Goal: Information Seeking & Learning: Learn about a topic

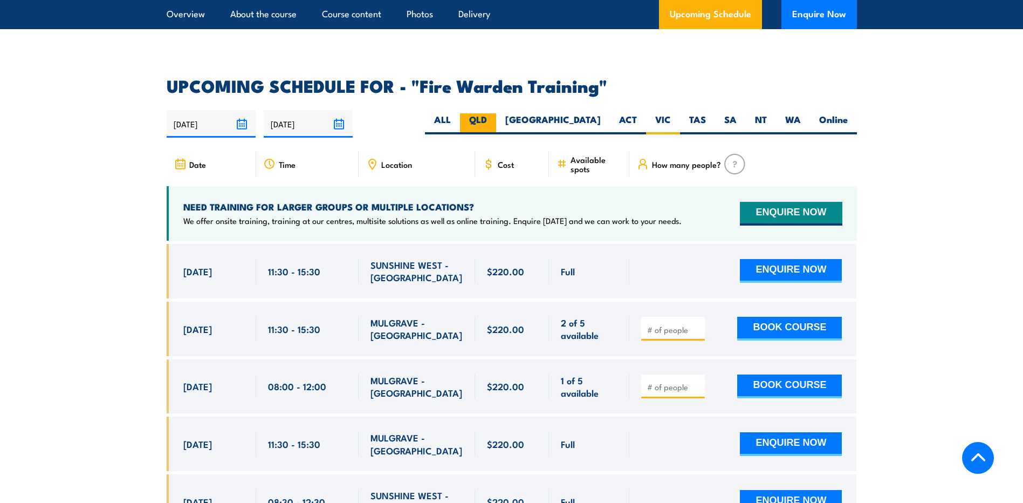
click at [496, 113] on label "QLD" at bounding box center [478, 123] width 36 height 21
click at [494, 113] on input "QLD" at bounding box center [490, 116] width 7 height 7
radio input "true"
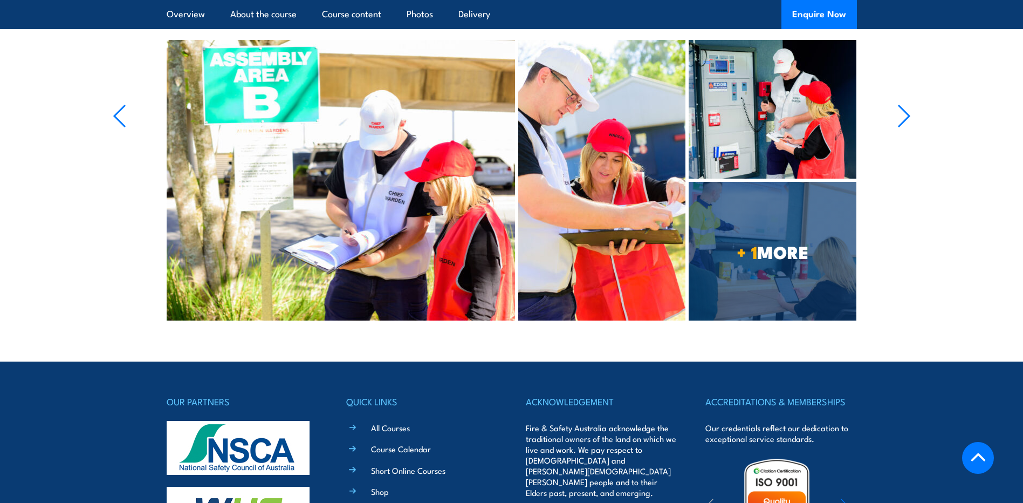
scroll to position [1672, 0]
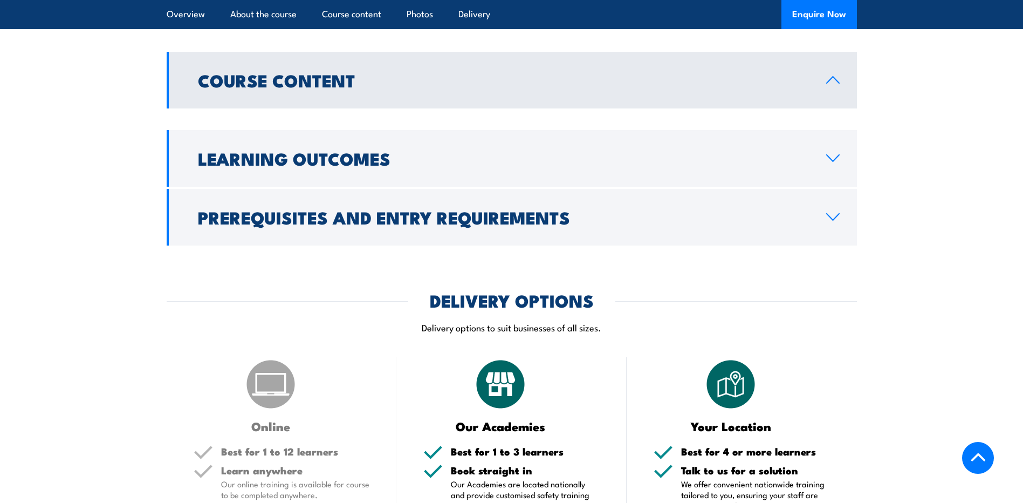
scroll to position [734, 0]
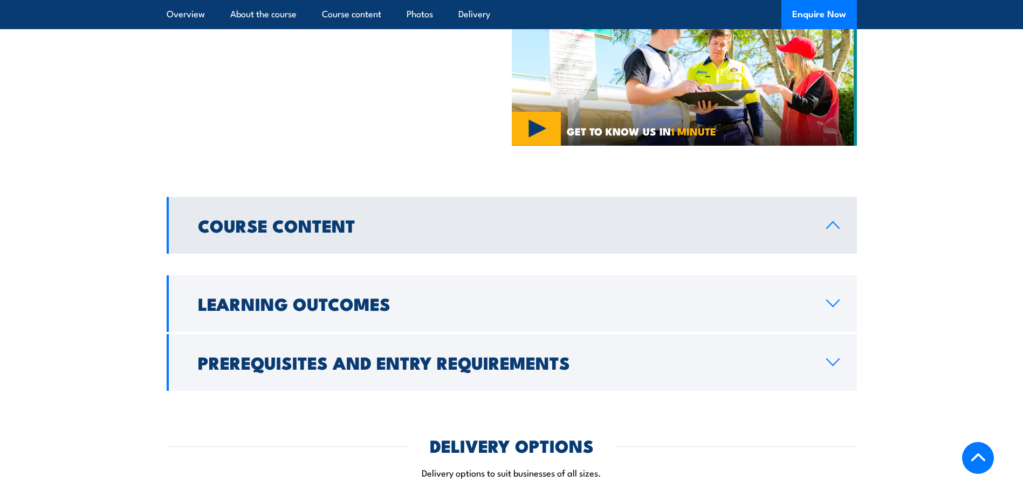
click at [492, 200] on link "Course Content" at bounding box center [512, 225] width 690 height 57
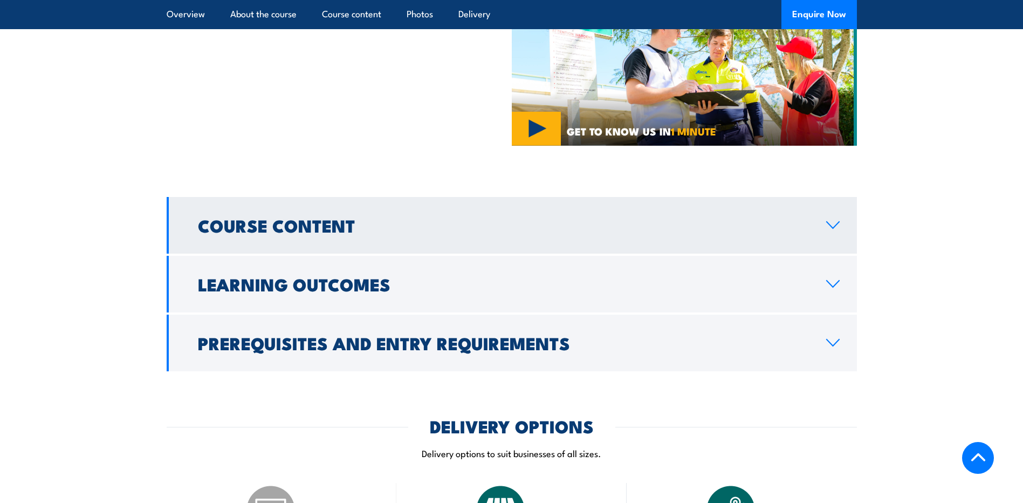
click at [492, 200] on link "Course Content" at bounding box center [512, 225] width 690 height 57
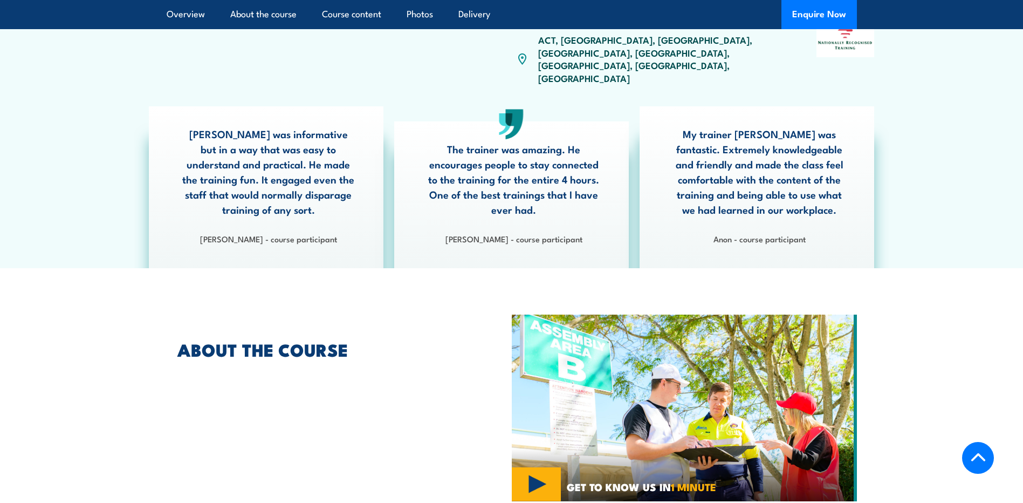
scroll to position [141, 0]
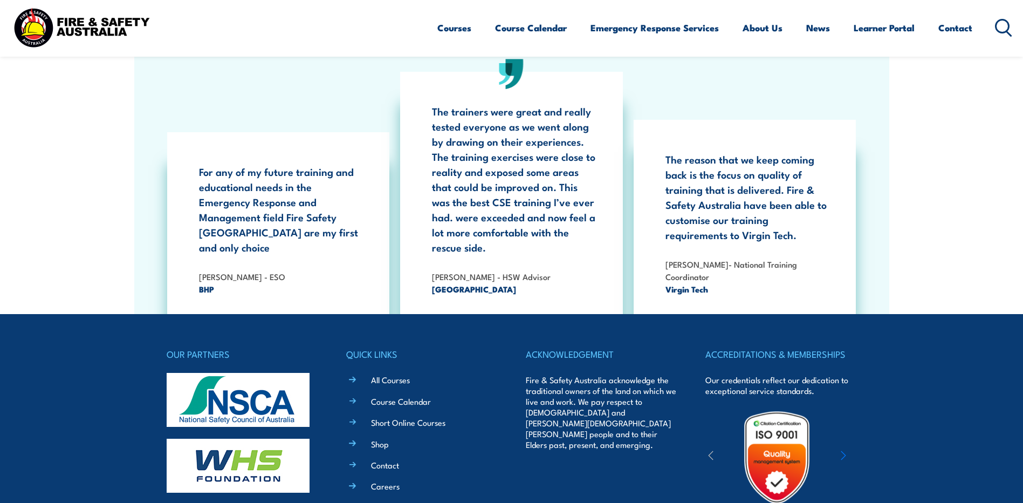
scroll to position [1973, 0]
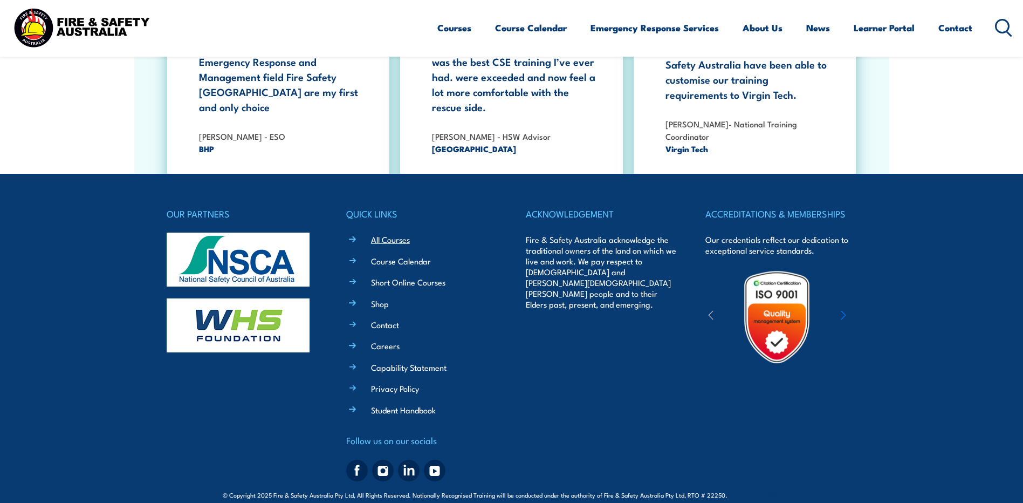
click at [397, 233] on link "All Courses" at bounding box center [390, 238] width 39 height 11
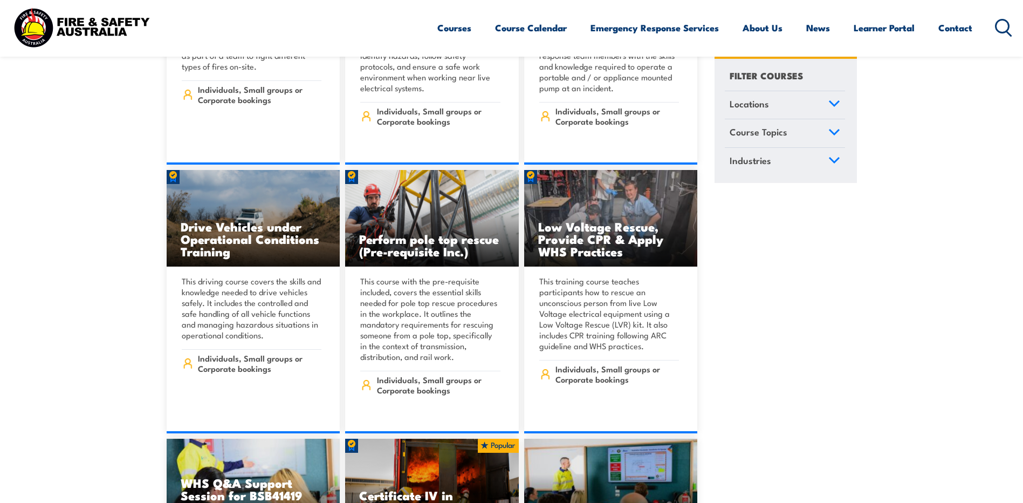
scroll to position [1887, 0]
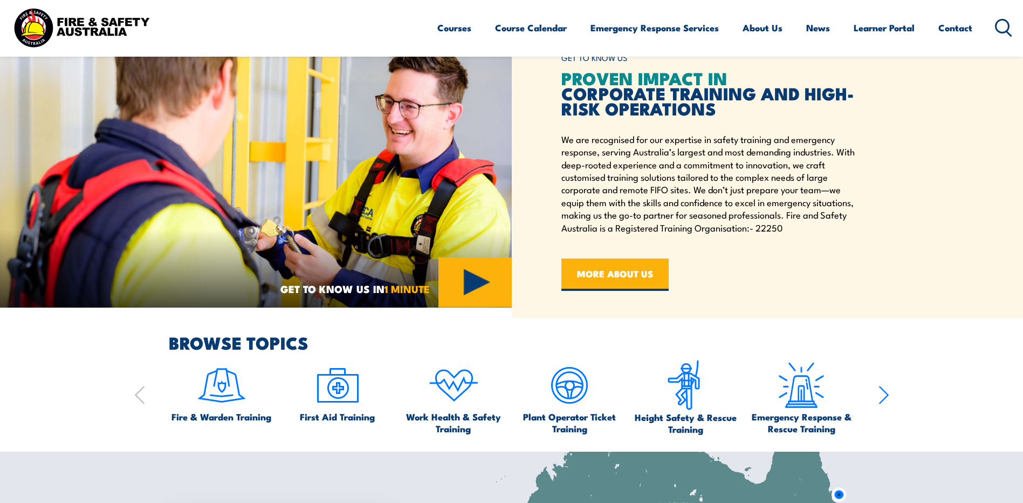
scroll to position [194, 0]
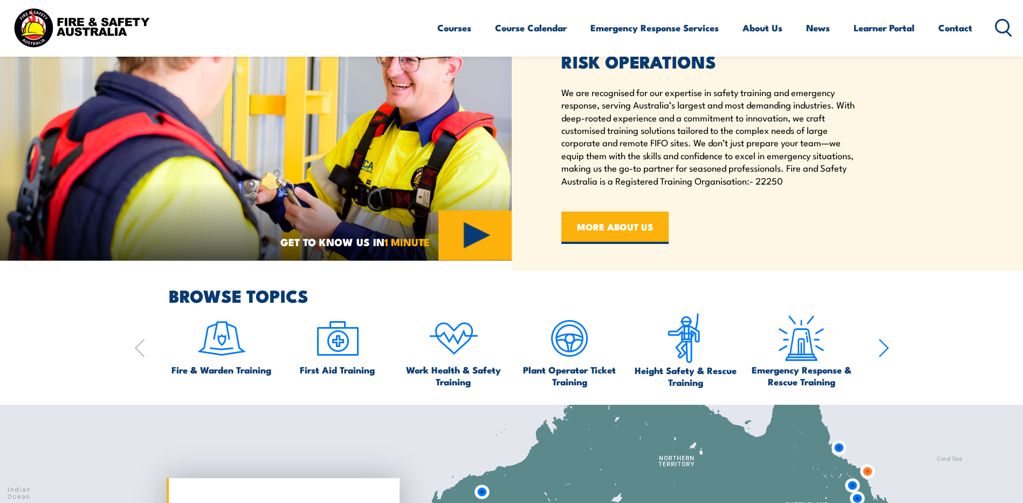
scroll to position [539, 0]
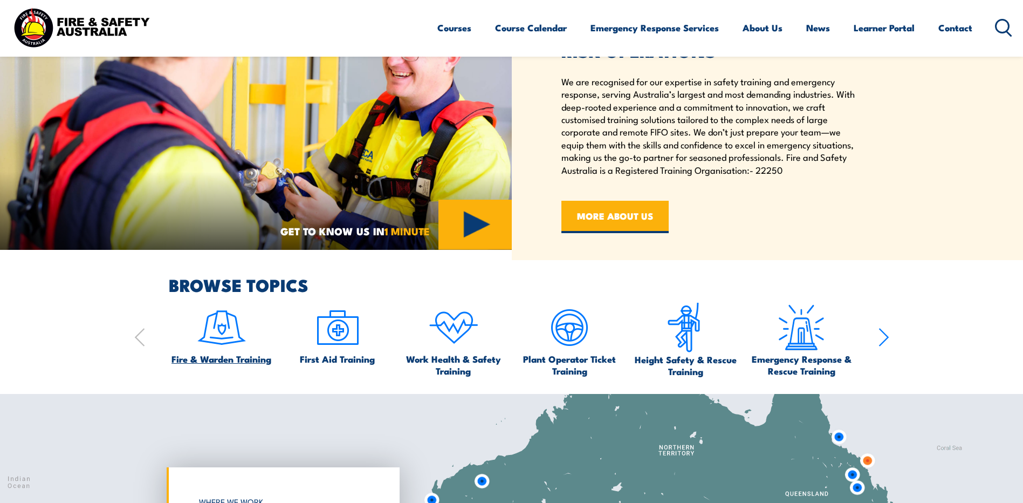
click at [231, 339] on img at bounding box center [221, 327] width 51 height 51
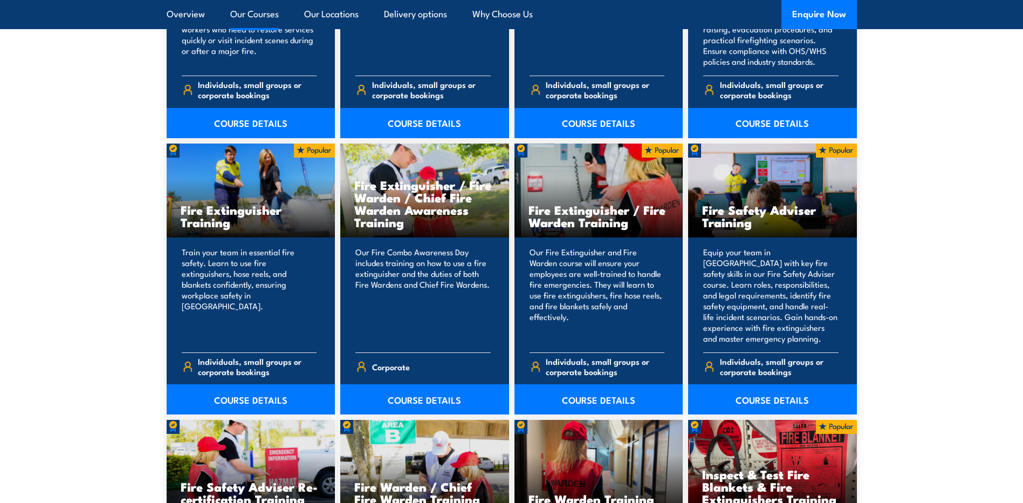
scroll to position [1240, 0]
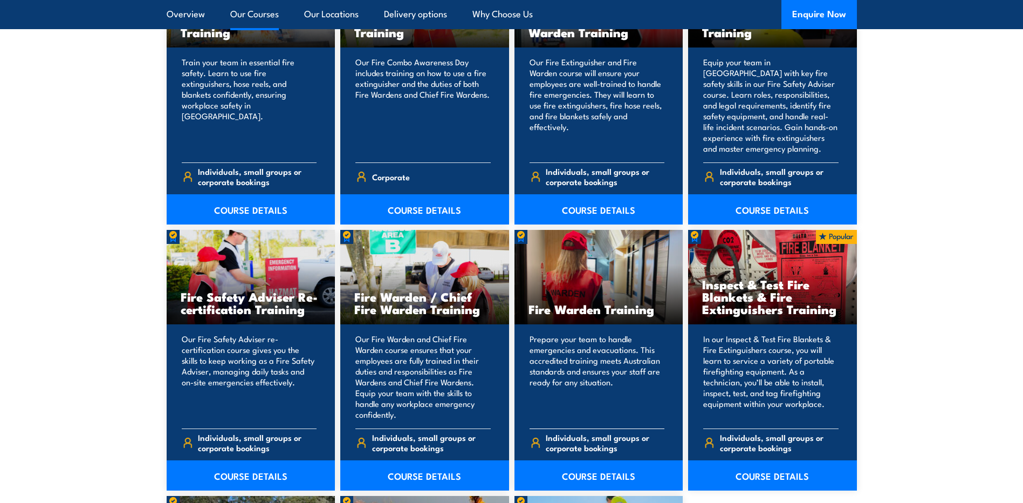
click at [551, 278] on div "Fire Warden Training" at bounding box center [598, 277] width 169 height 94
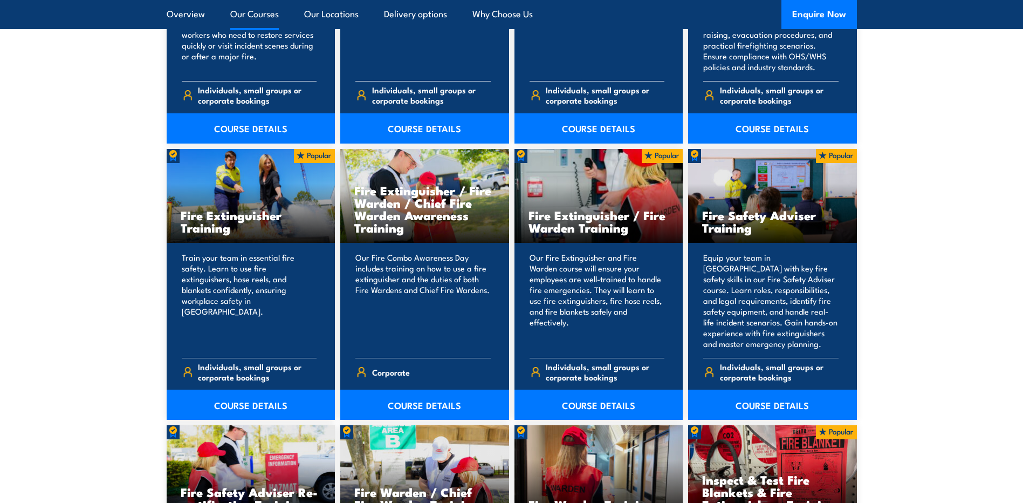
scroll to position [1024, 0]
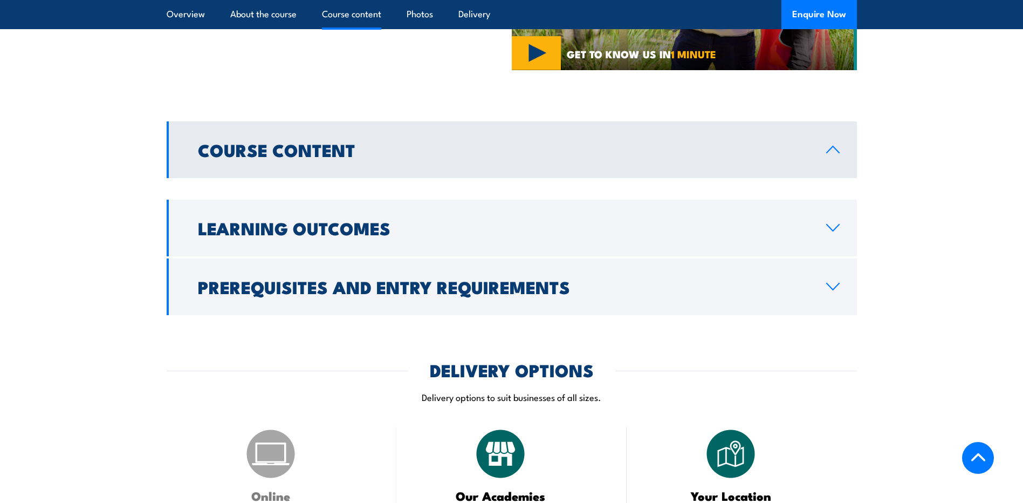
scroll to position [701, 0]
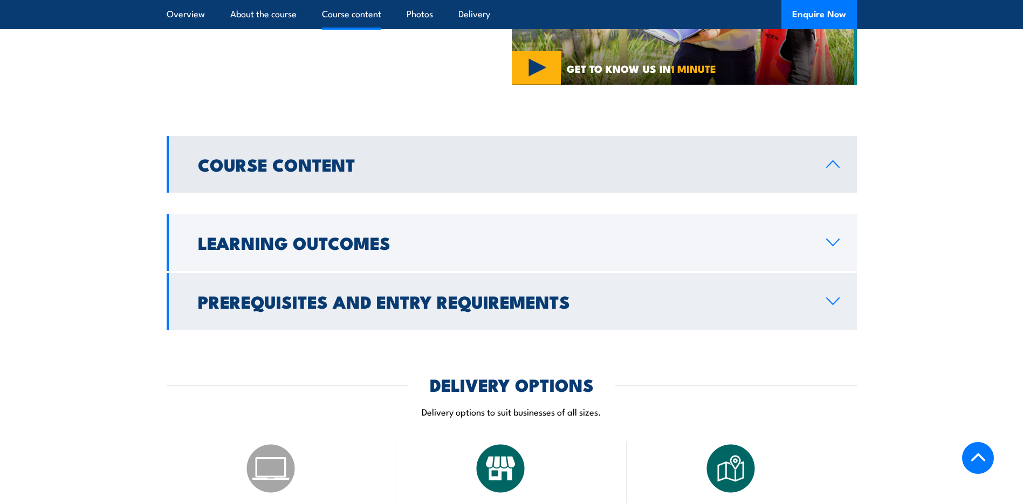
click at [772, 293] on h2 "Prerequisites and Entry Requirements" at bounding box center [503, 300] width 611 height 15
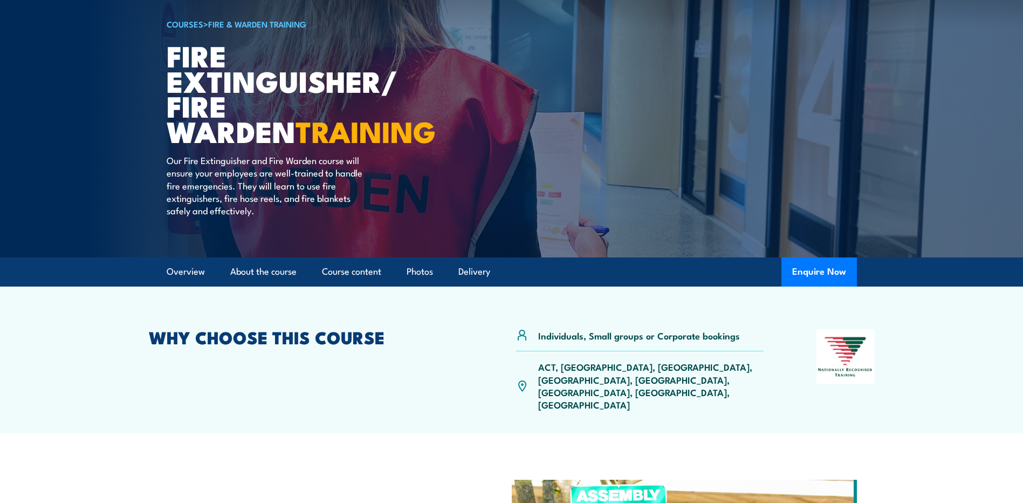
scroll to position [54, 0]
